Goal: Task Accomplishment & Management: Manage account settings

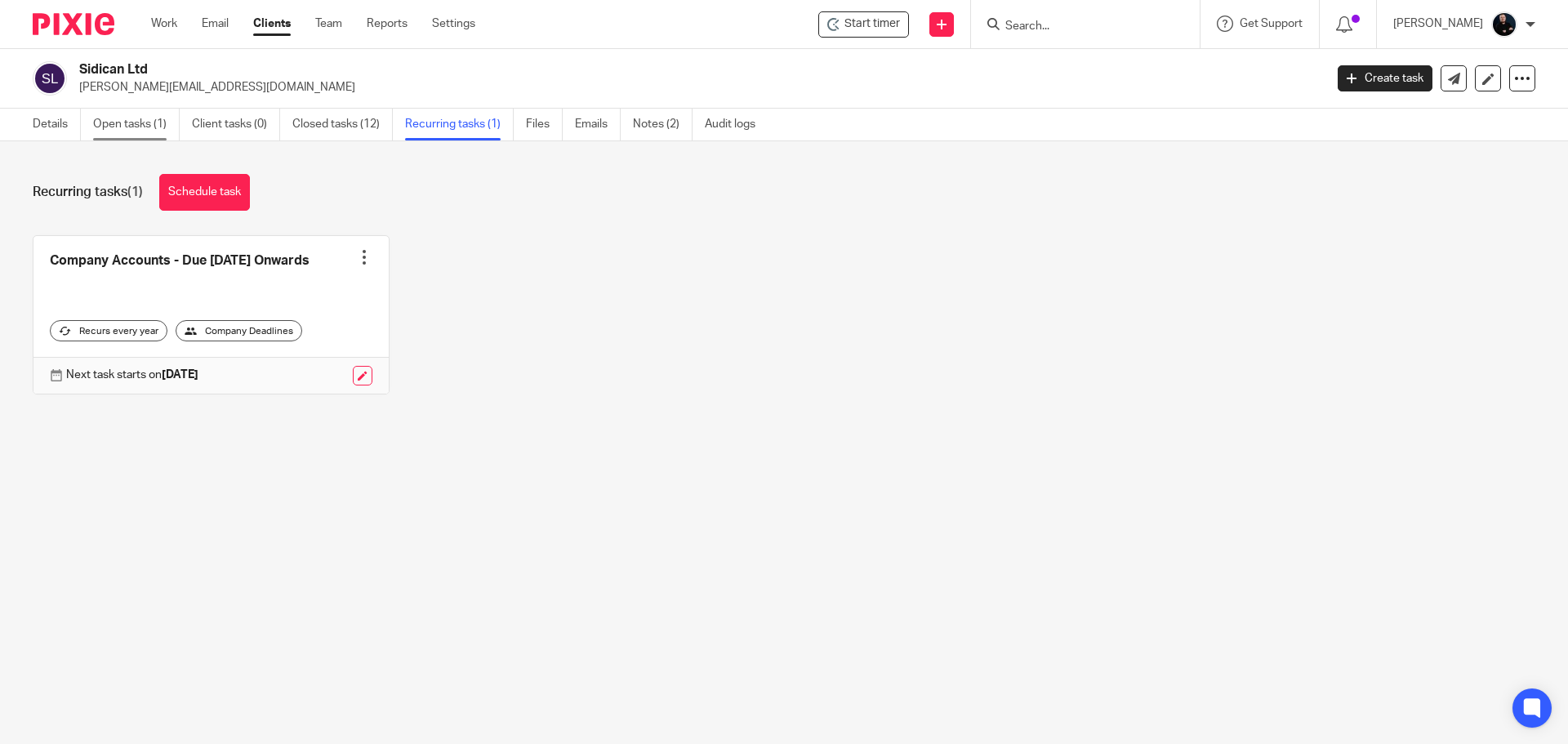
click at [138, 127] on link "Open tasks (1)" at bounding box center [136, 124] width 87 height 31
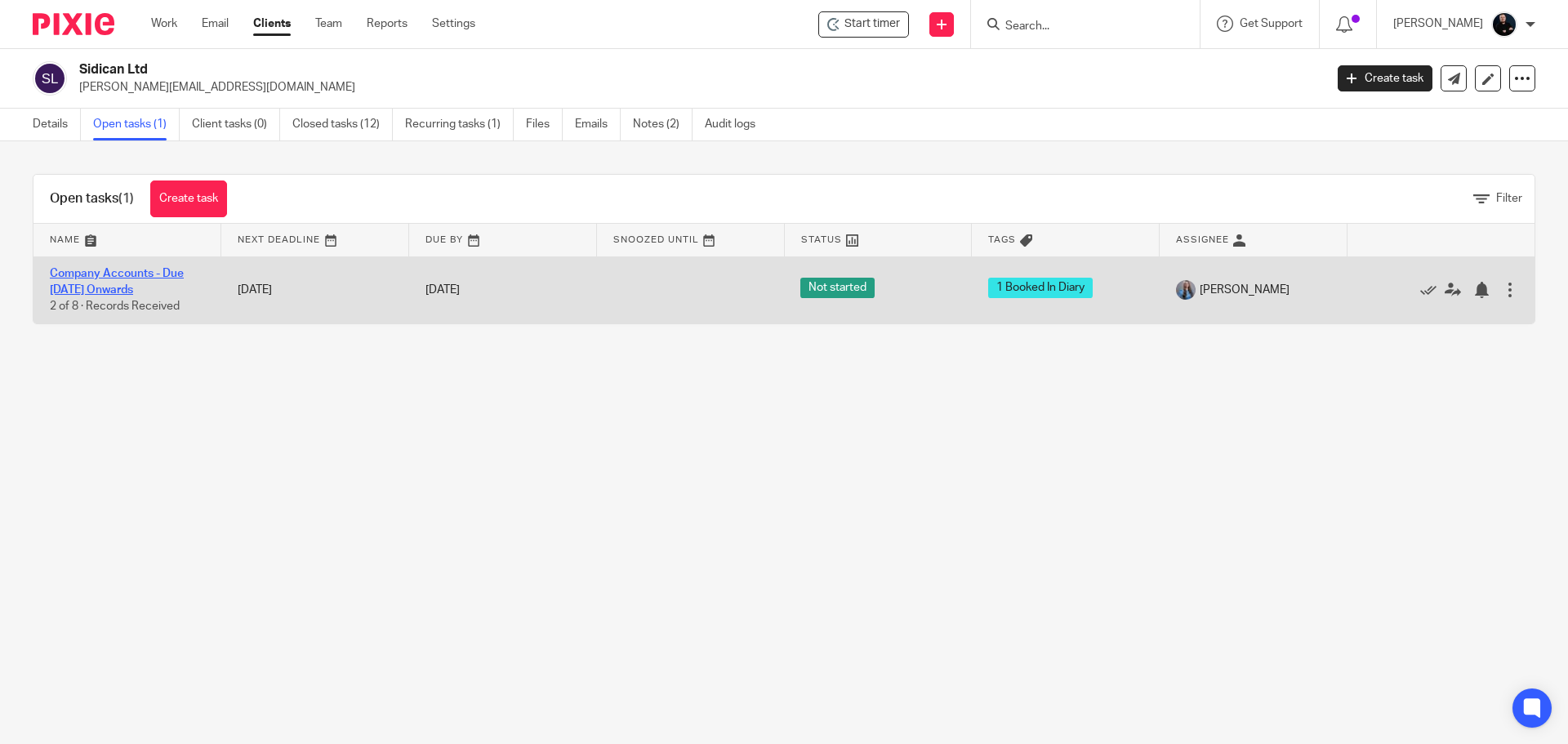
click at [79, 277] on link "Company Accounts - Due [DATE] Onwards" at bounding box center [116, 281] width 134 height 28
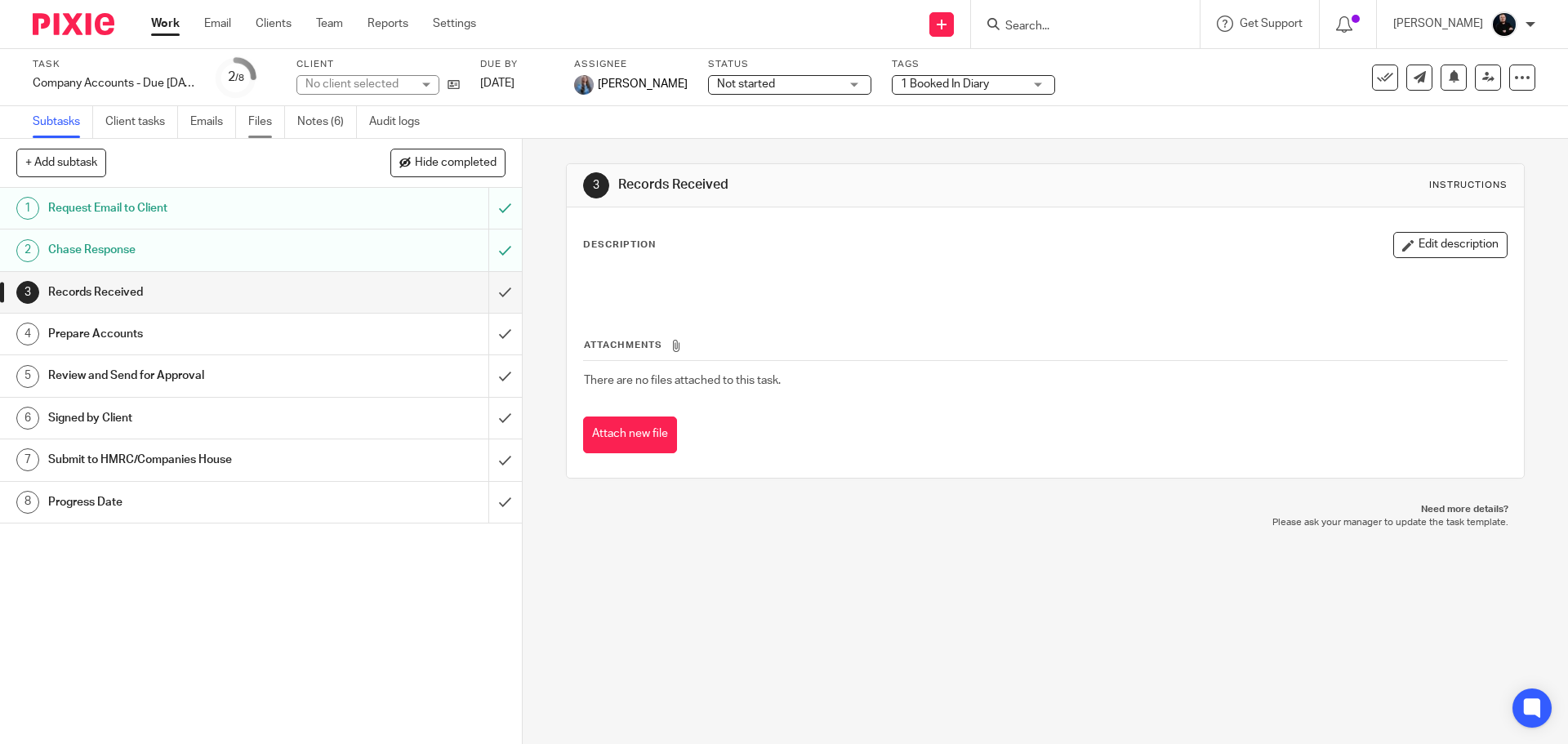
click at [260, 125] on link "Files" at bounding box center [266, 121] width 37 height 31
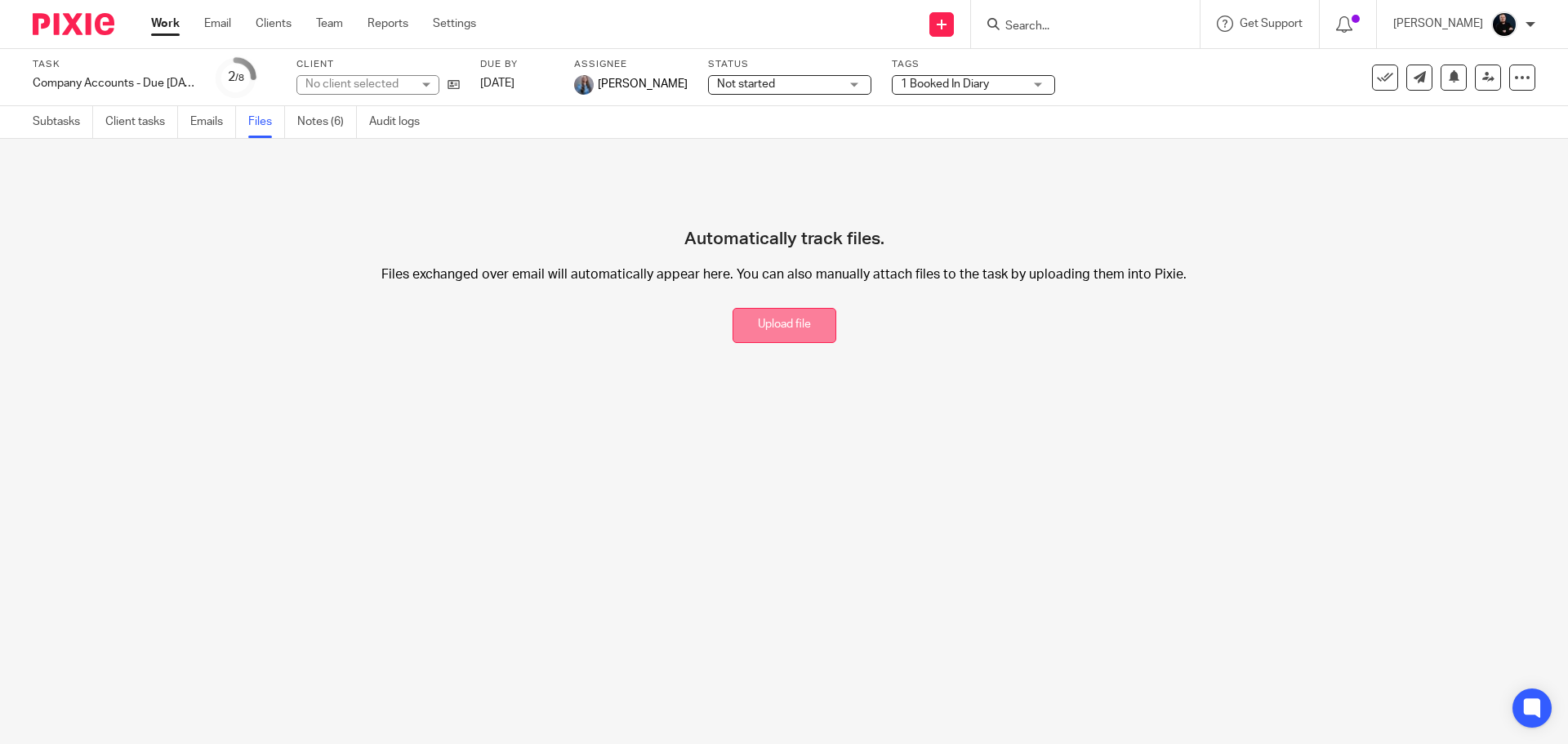
click at [764, 316] on button "Upload file" at bounding box center [784, 325] width 104 height 35
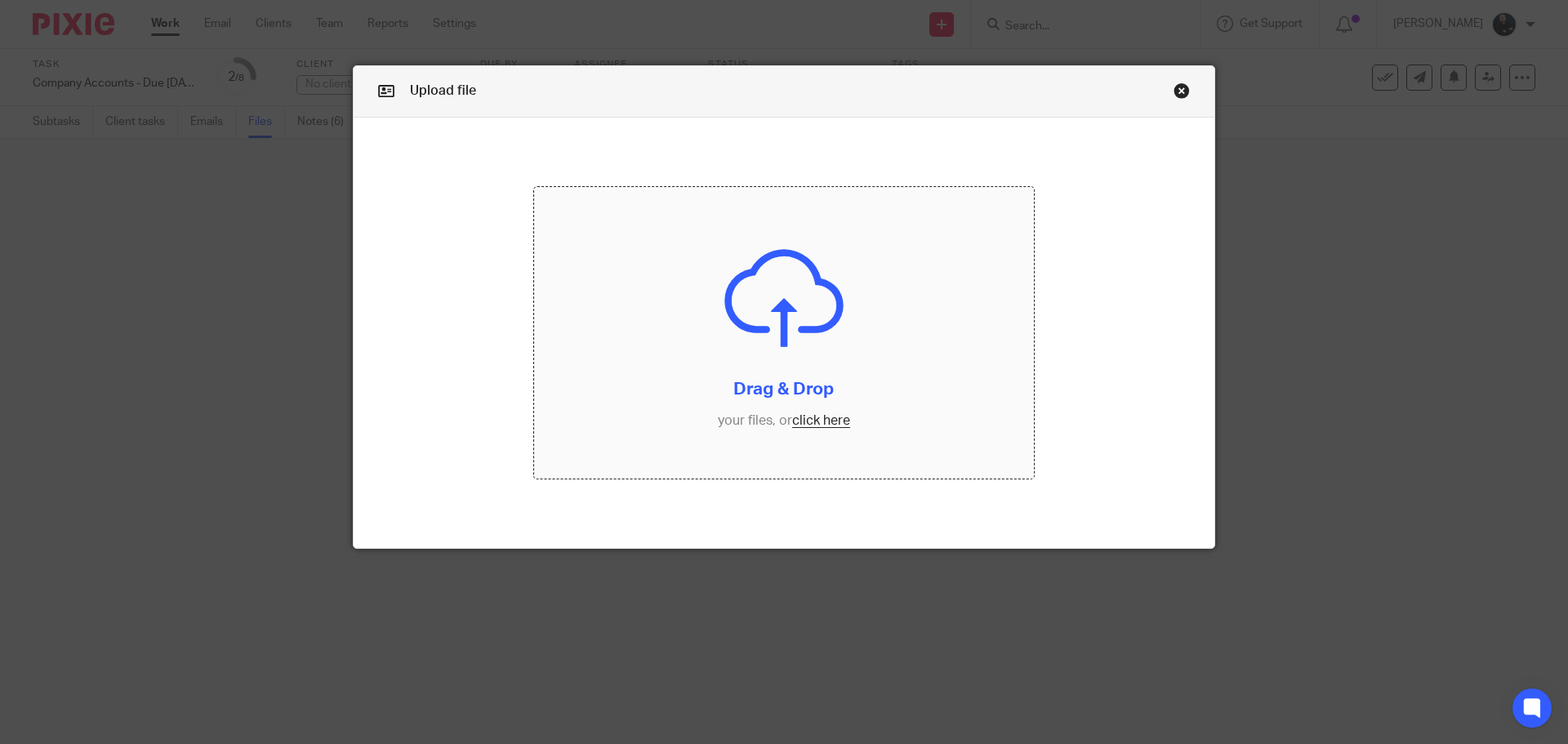
click at [781, 321] on input "file" at bounding box center [784, 333] width 501 height 292
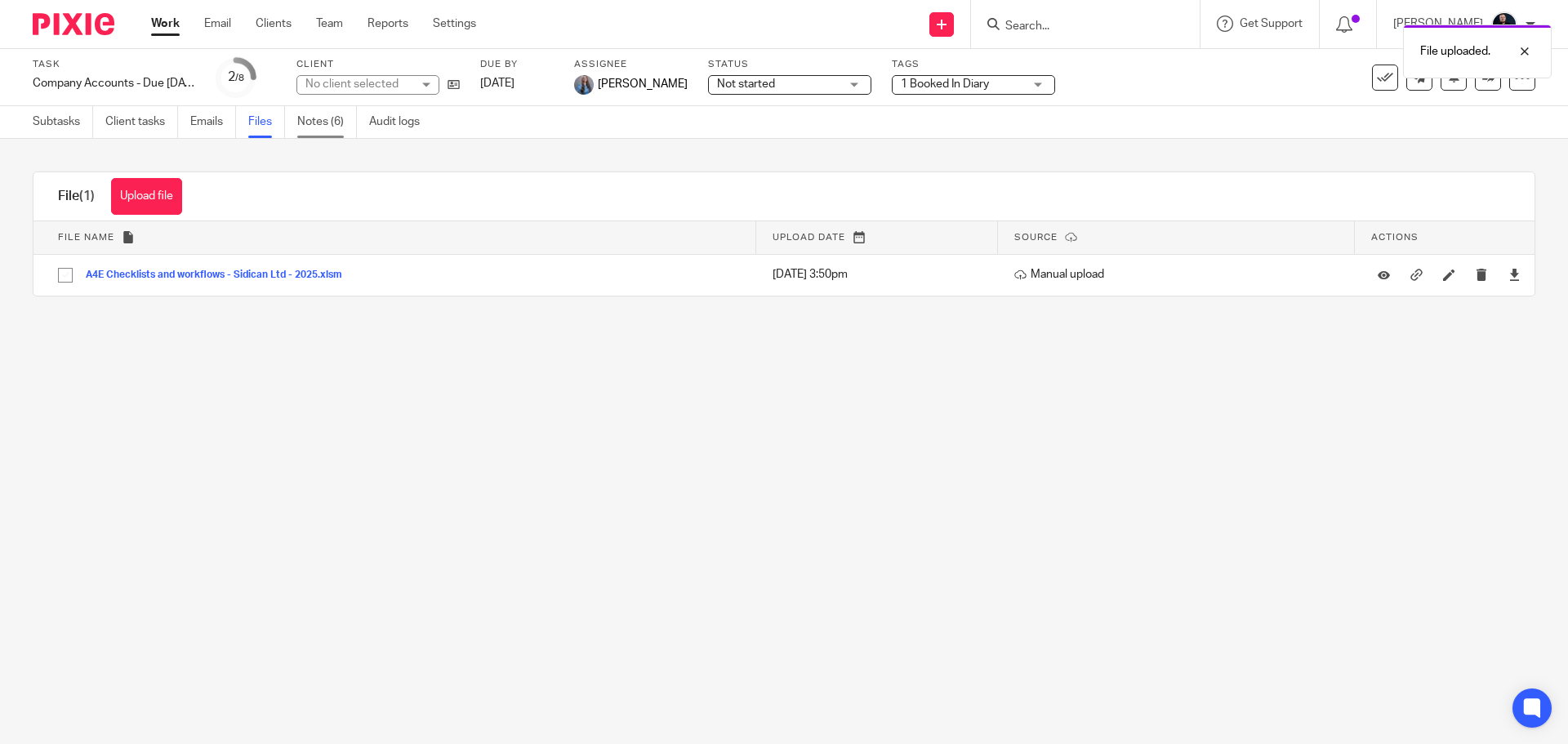
click at [324, 116] on link "Notes (6)" at bounding box center [326, 121] width 59 height 31
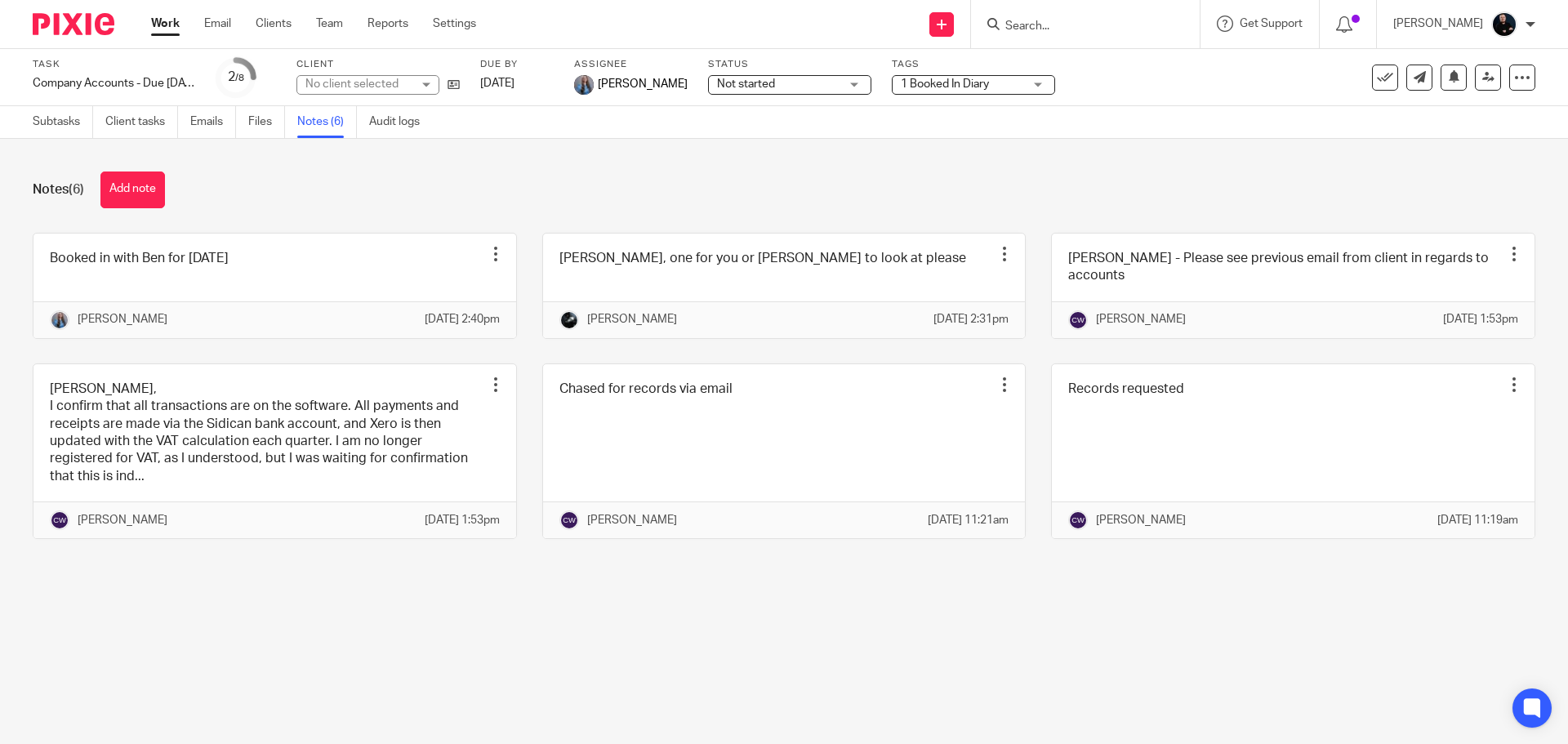
click at [139, 181] on button "Add note" at bounding box center [133, 190] width 65 height 37
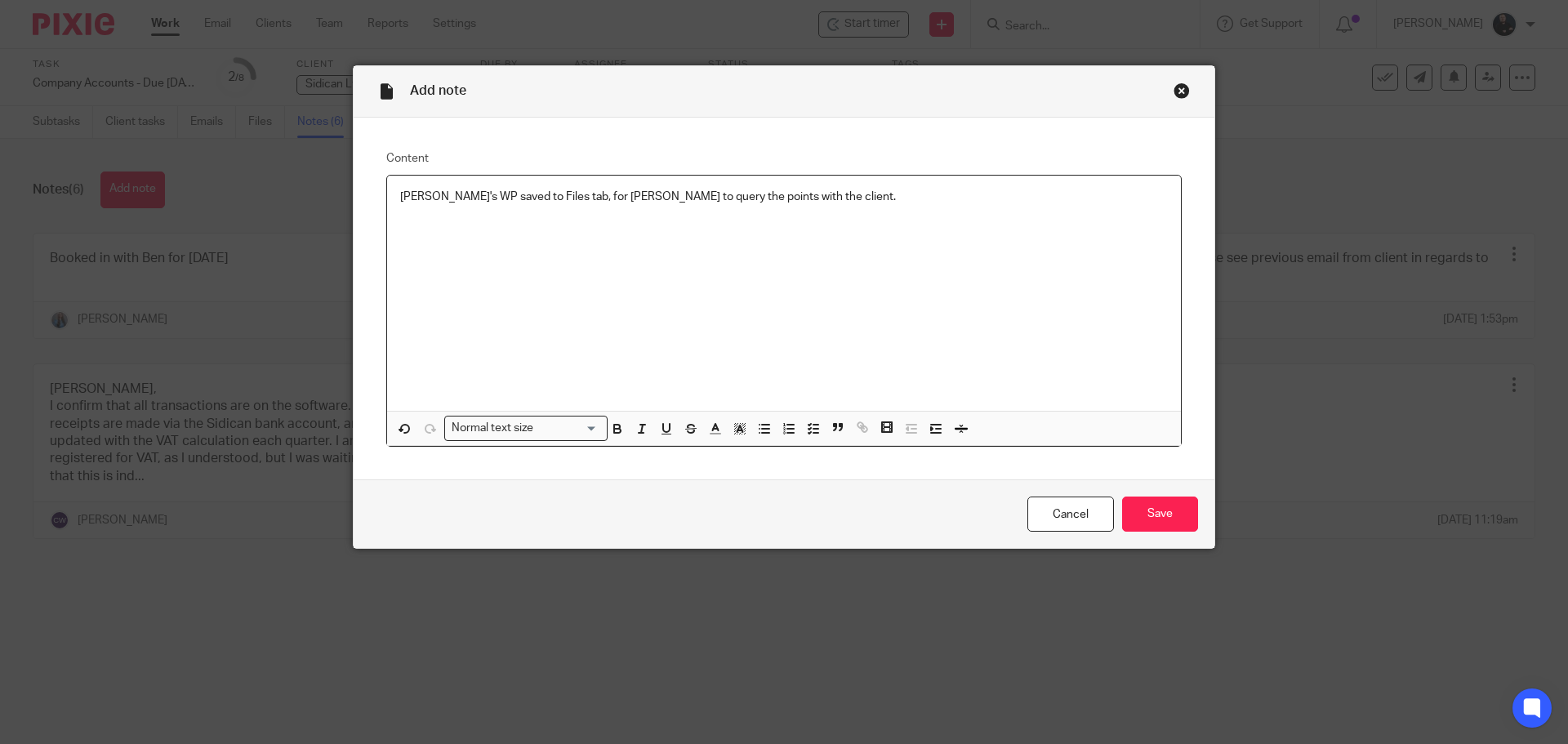
click at [642, 195] on p "[PERSON_NAME]'s WP saved to Files tab, for [PERSON_NAME] to query the points wi…" at bounding box center [784, 196] width 767 height 16
click at [692, 196] on p "[PERSON_NAME]'s WP saved to Files tab, for [PERSON_NAME] to action the points w…" at bounding box center [784, 196] width 767 height 16
click at [1138, 523] on input "Save" at bounding box center [1160, 513] width 76 height 35
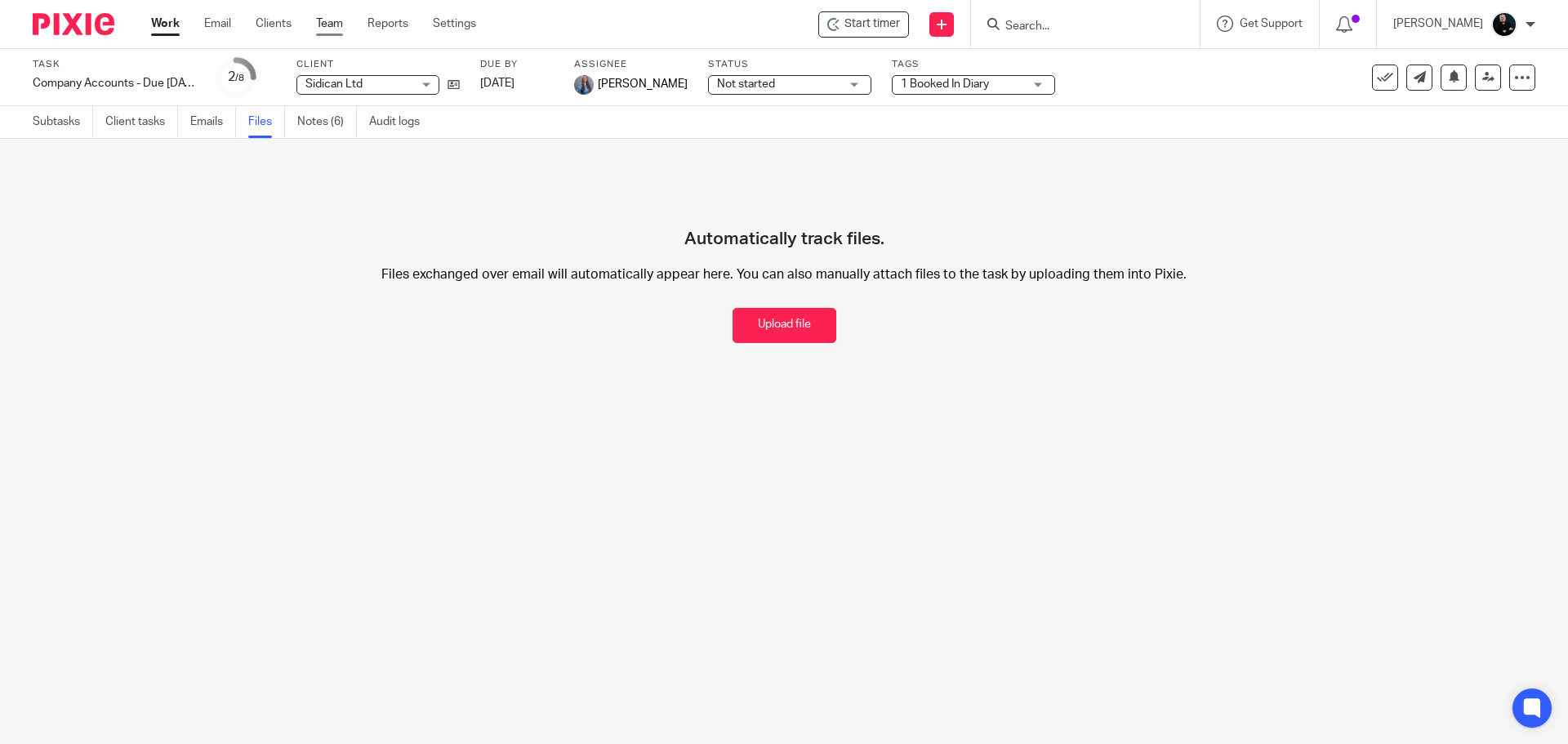
drag, startPoint x: 0, startPoint y: 0, endPoint x: 331, endPoint y: 20, distance: 331.6
click at [331, 20] on link "Team" at bounding box center [329, 23] width 27 height 16
